Goal: Task Accomplishment & Management: Manage account settings

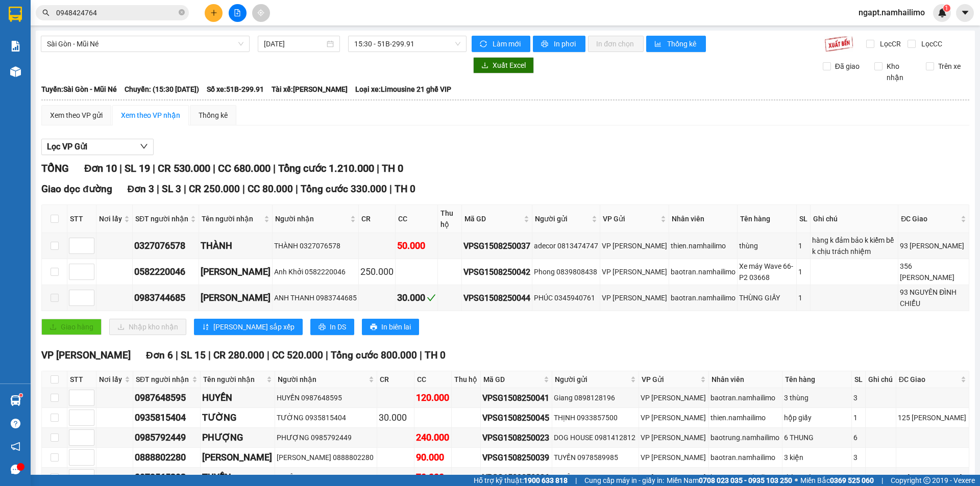
scroll to position [136, 0]
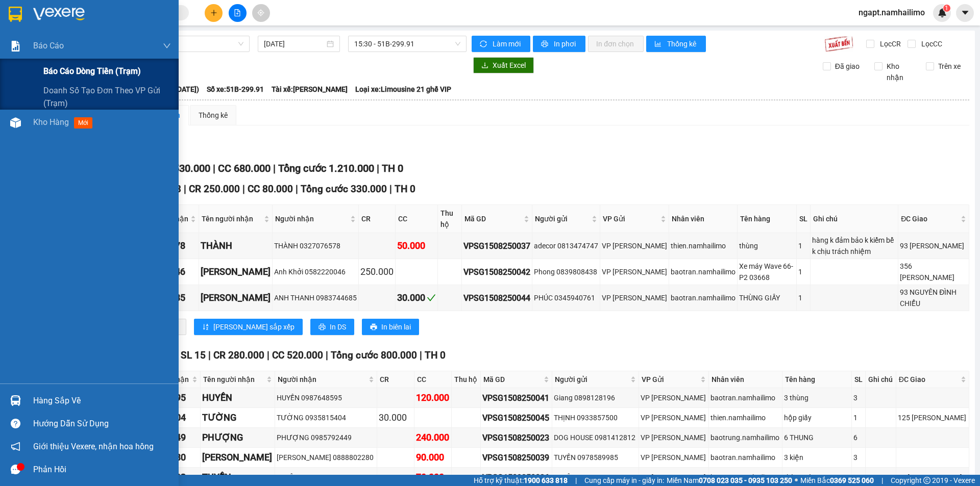
click at [95, 71] on span "Báo cáo dòng tiền (trạm)" at bounding box center [91, 71] width 97 height 13
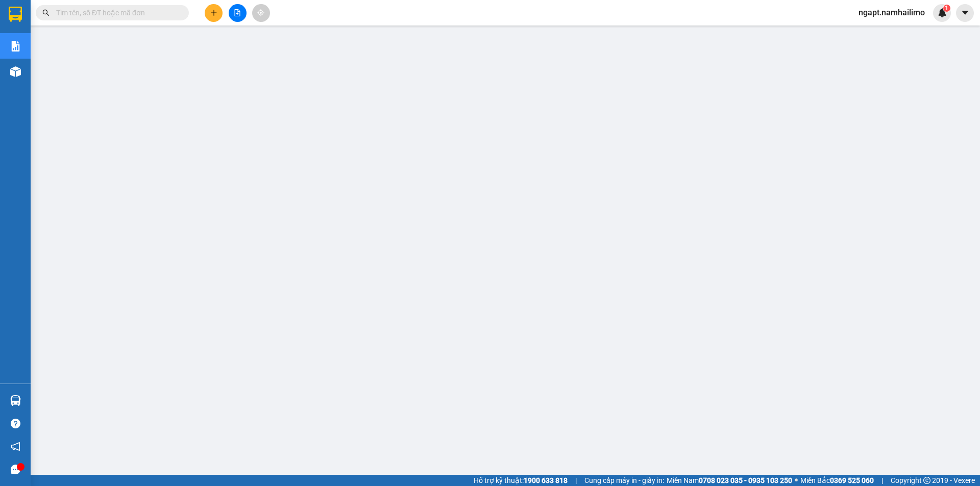
click at [889, 8] on span "ngapt.namhailimo" at bounding box center [891, 12] width 83 height 13
click at [887, 29] on span "Đăng xuất" at bounding box center [896, 31] width 61 height 11
